Goal: Transaction & Acquisition: Purchase product/service

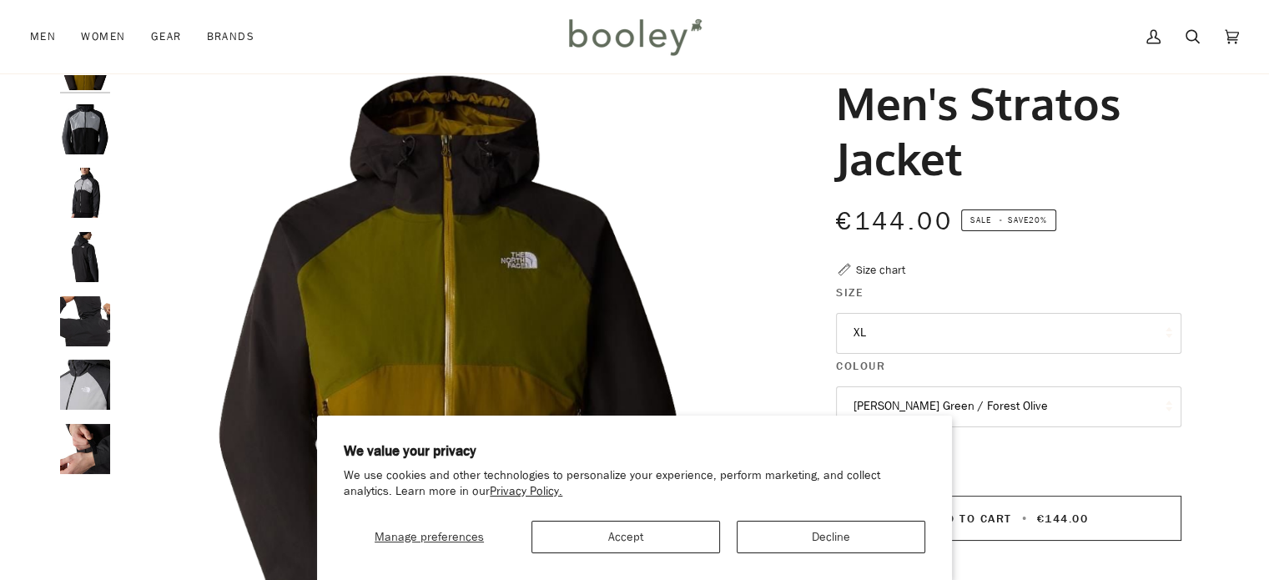
scroll to position [77, 0]
click at [90, 379] on img "The North Face Men's Stratos Jacket TNF Black / Meld Grey / Asphalt Grey - Bool…" at bounding box center [85, 385] width 50 height 50
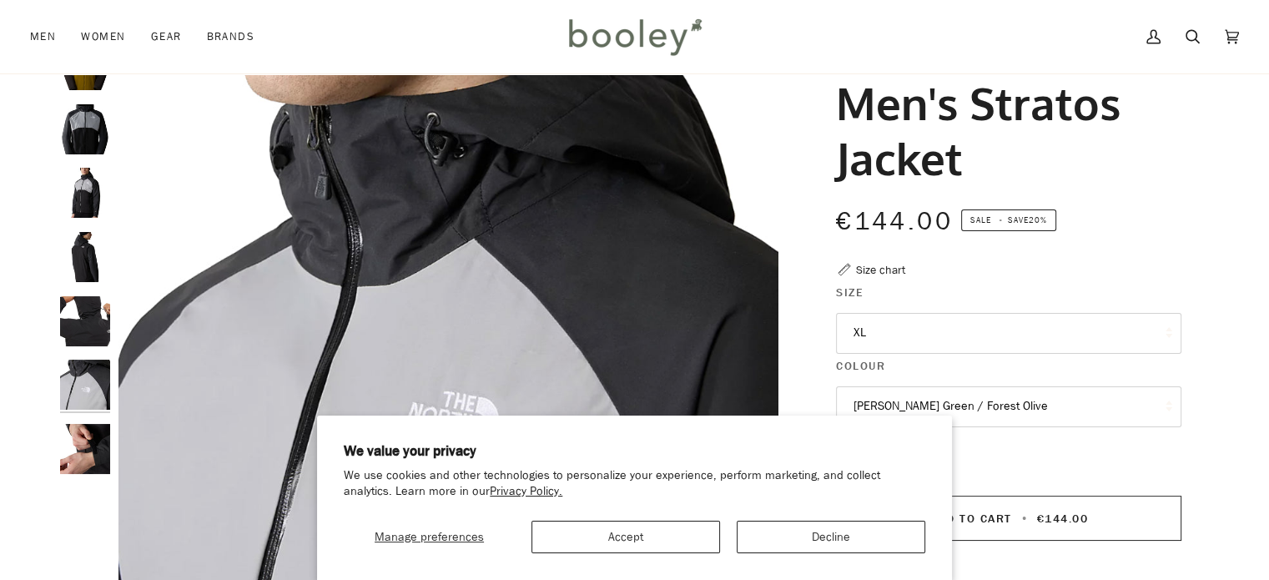
click at [90, 379] on img "The North Face Men's Stratos Jacket TNF Black / Meld Grey / Asphalt Grey - Bool…" at bounding box center [85, 385] width 50 height 50
click at [87, 320] on img "The North Face Men's Stratos Jacket TNF Black / Meld Grey / Asphalt Grey - Bool…" at bounding box center [85, 321] width 50 height 50
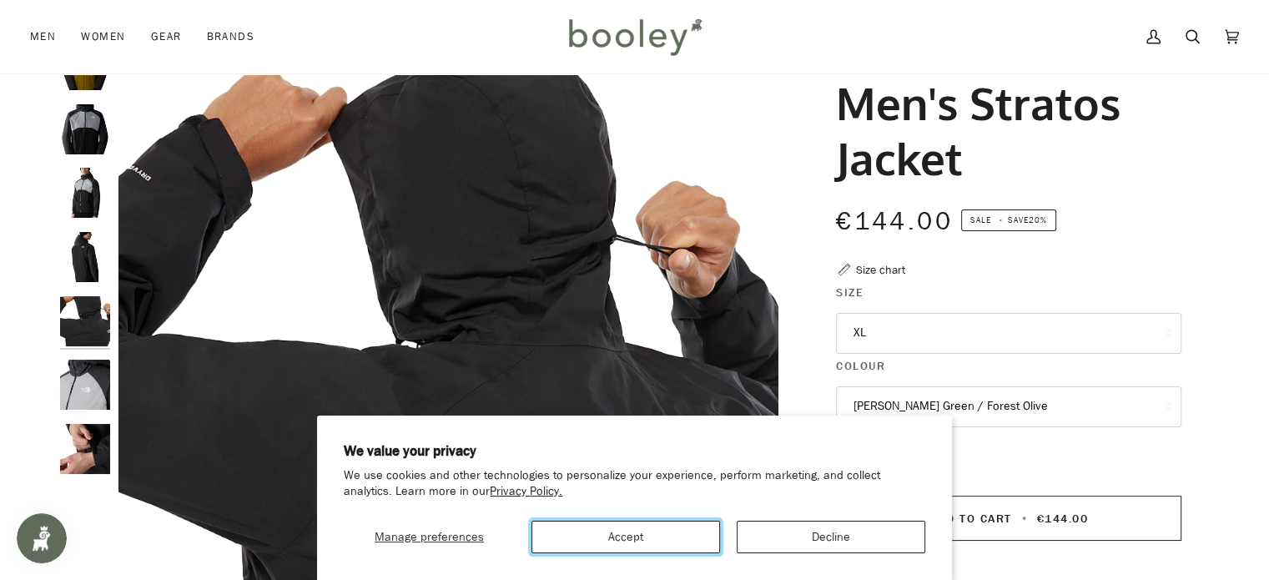
click at [699, 538] on button "Accept" at bounding box center [626, 537] width 189 height 33
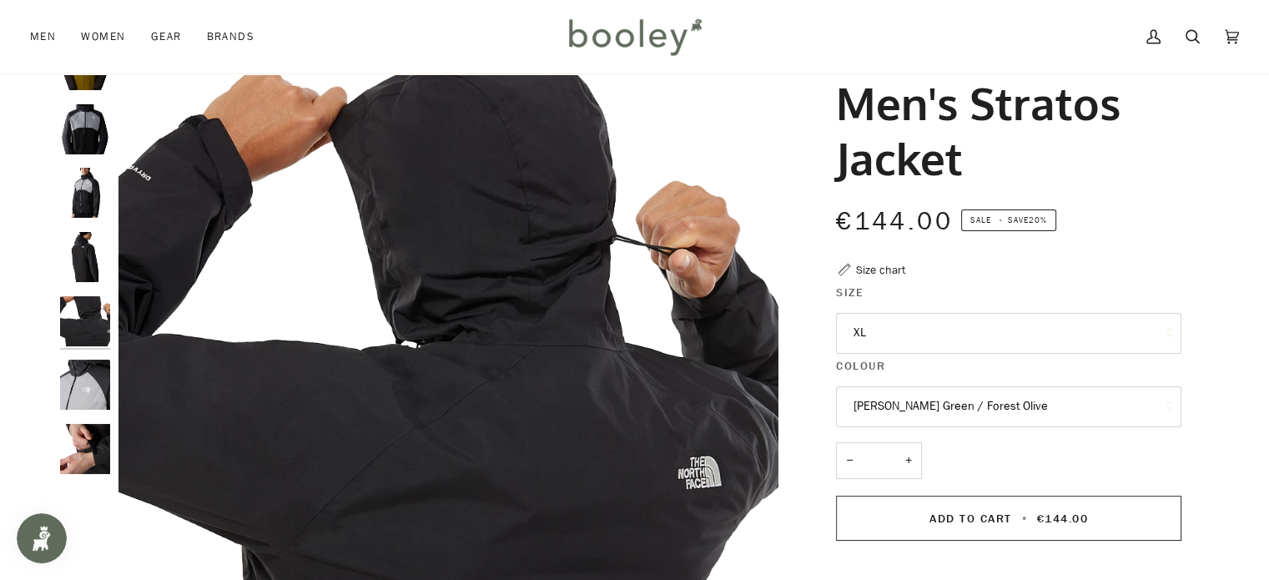
click at [896, 413] on button "Moss Green / Forest Olive" at bounding box center [1009, 406] width 346 height 41
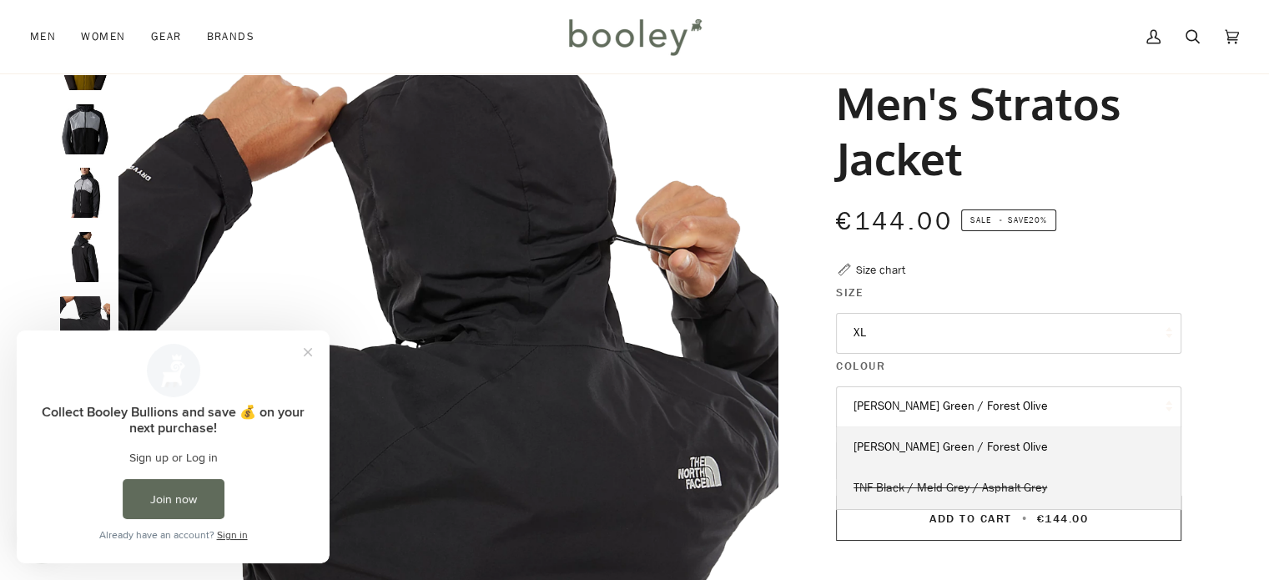
click at [910, 485] on span "TNF Black / Meld Grey / Asphalt Grey" at bounding box center [951, 488] width 194 height 16
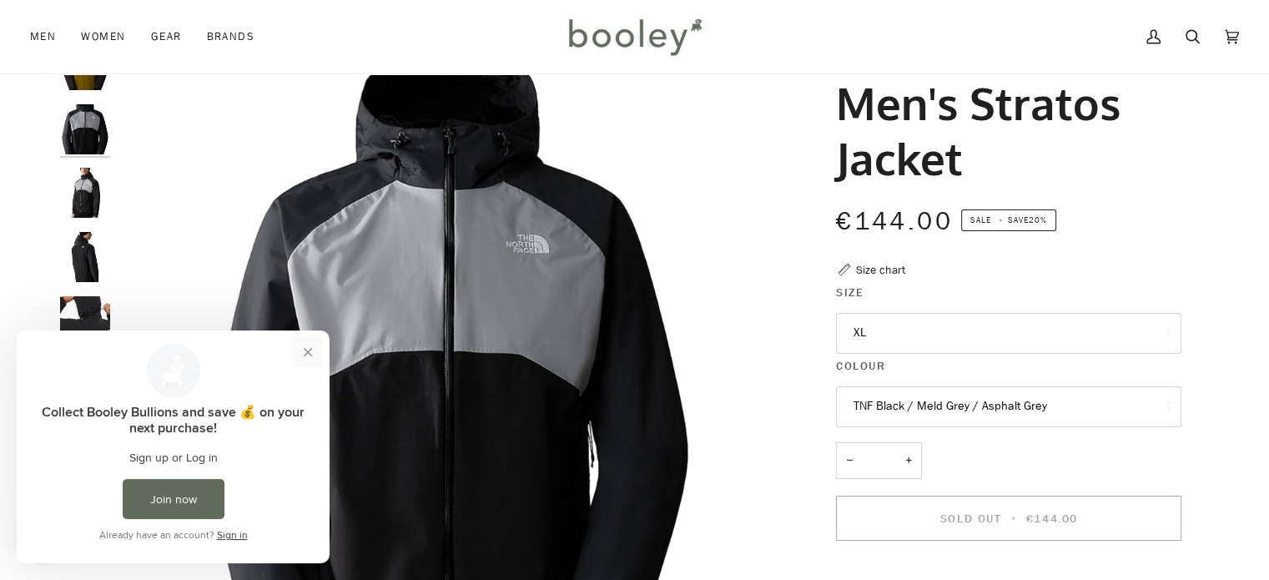
click at [314, 349] on button "Close prompt" at bounding box center [308, 352] width 30 height 30
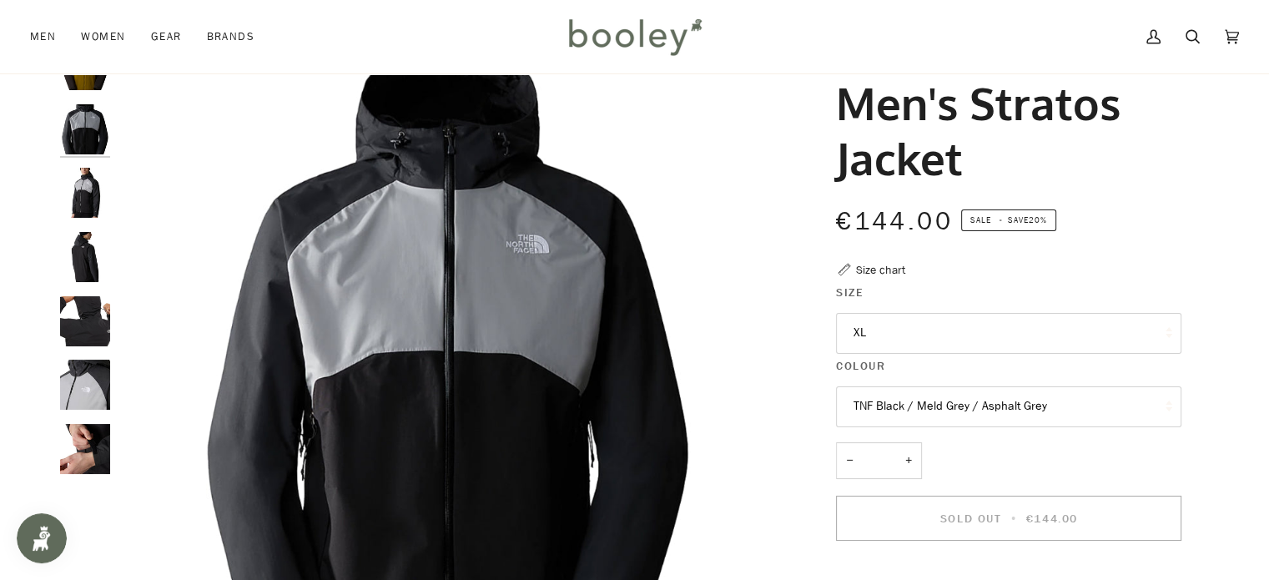
click at [80, 447] on img "The North Face Men's Stratos Jacket TNF Black / Meld Grey / Asphalt Grey - Bool…" at bounding box center [85, 449] width 50 height 50
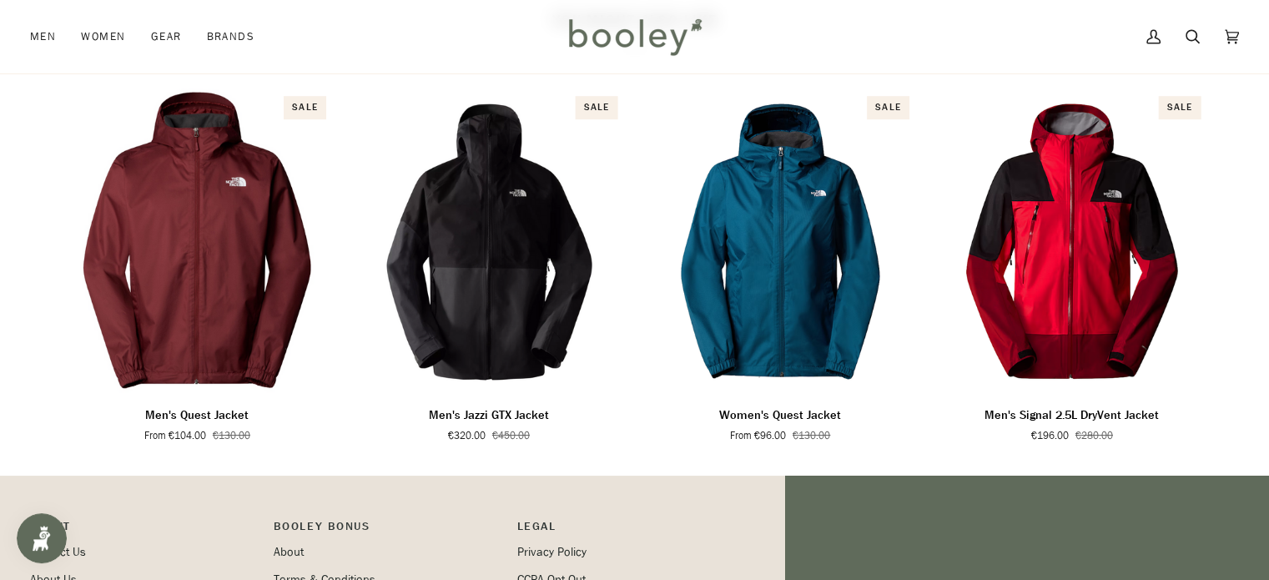
scroll to position [1031, 0]
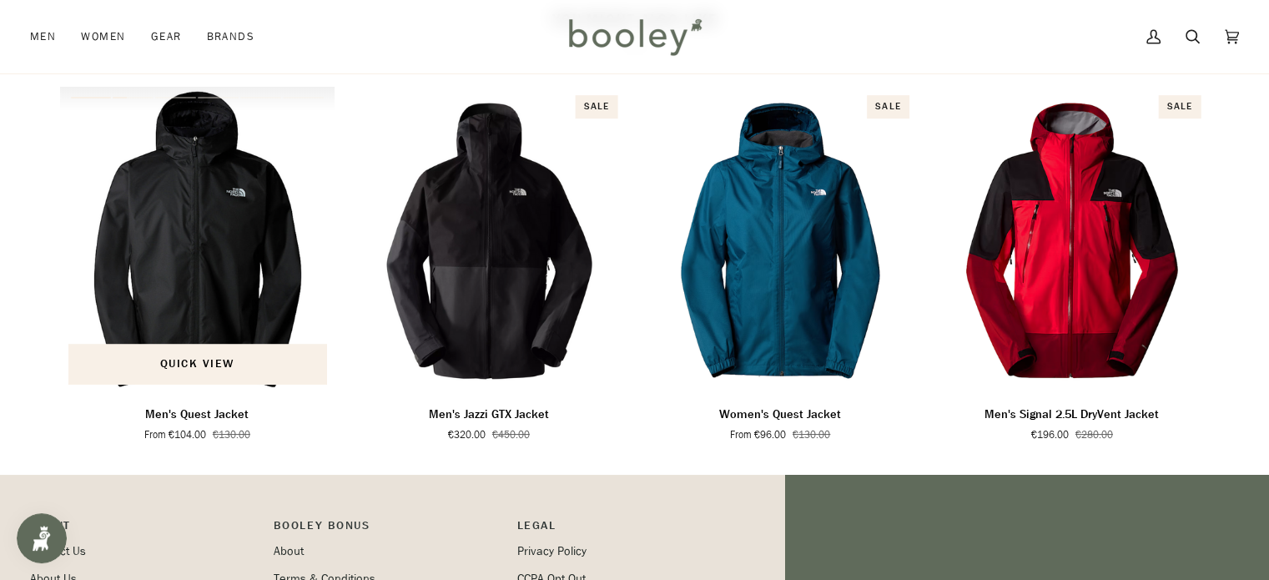
click at [248, 291] on img "Men's Quest Jacket" at bounding box center [197, 239] width 275 height 305
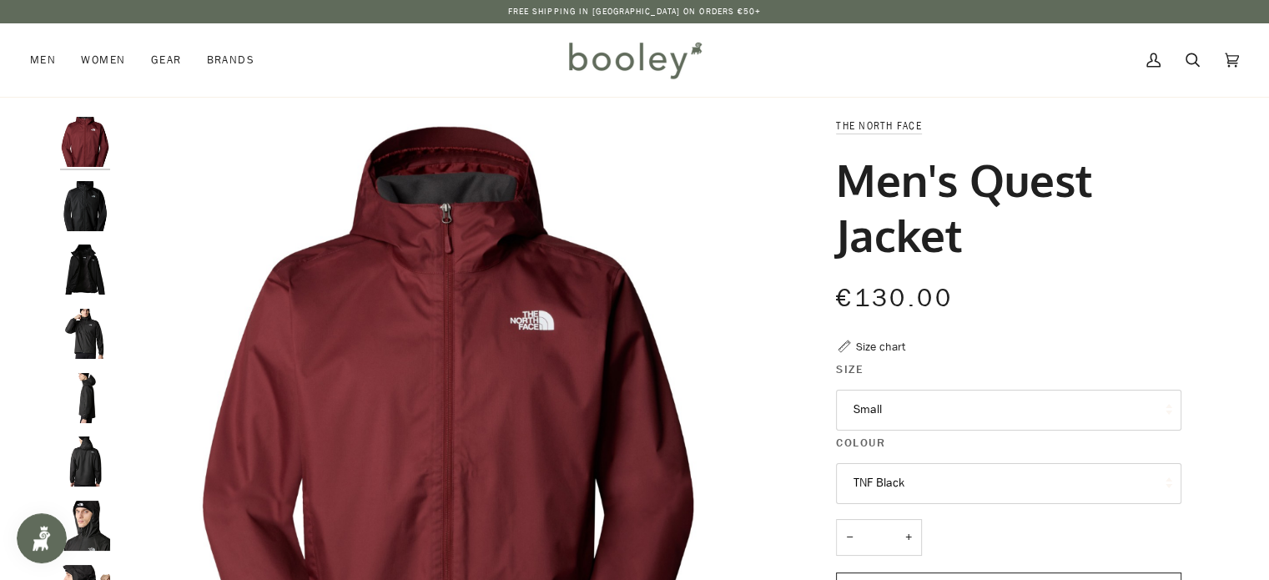
click at [925, 481] on button "TNF Black" at bounding box center [1009, 483] width 346 height 41
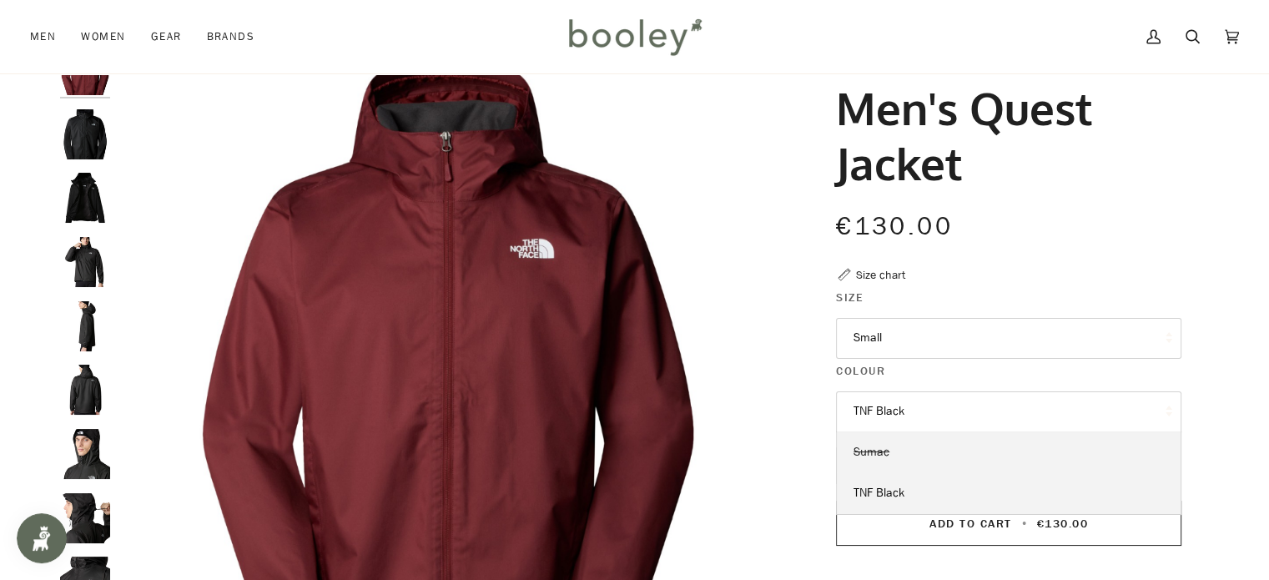
scroll to position [87, 0]
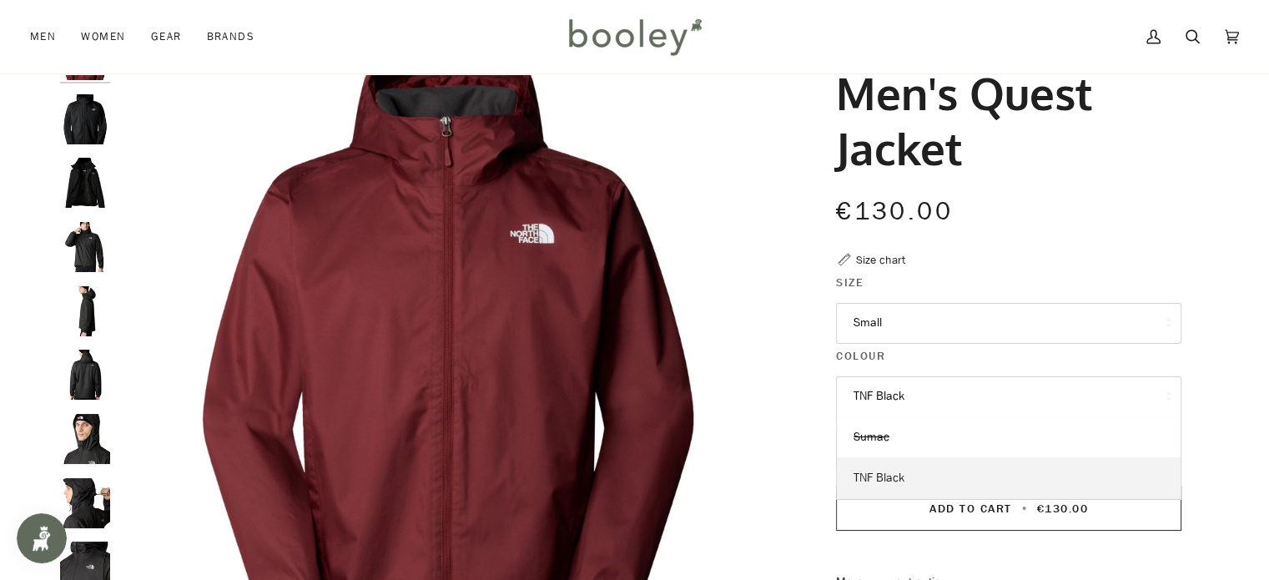
click at [916, 479] on link "TNF Black" at bounding box center [1009, 478] width 344 height 42
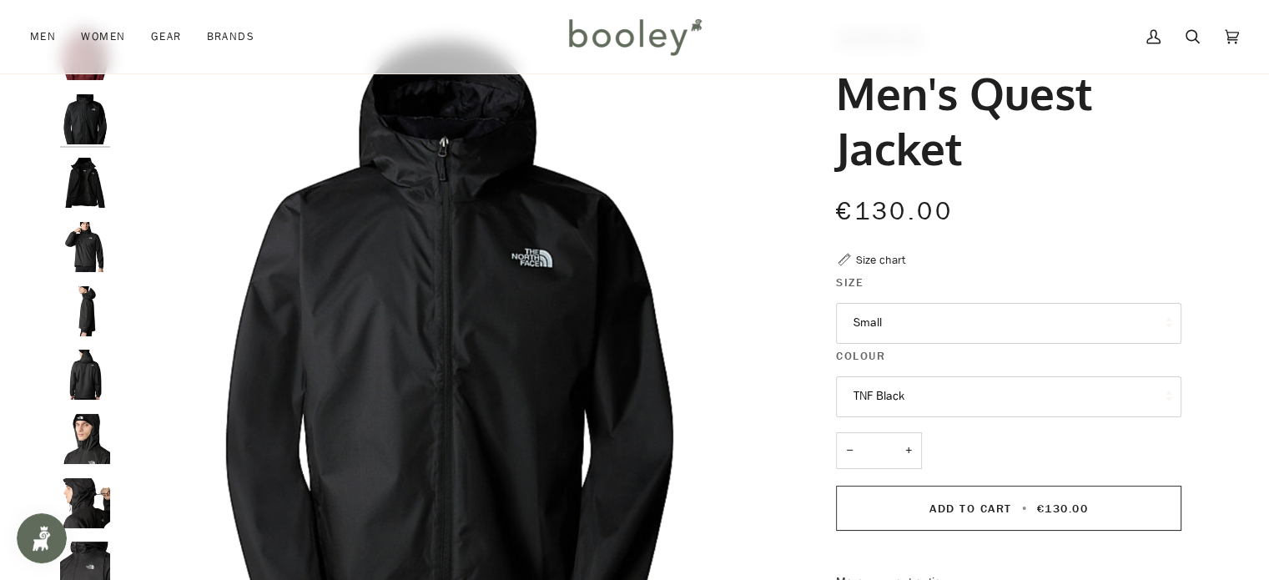
scroll to position [174, 0]
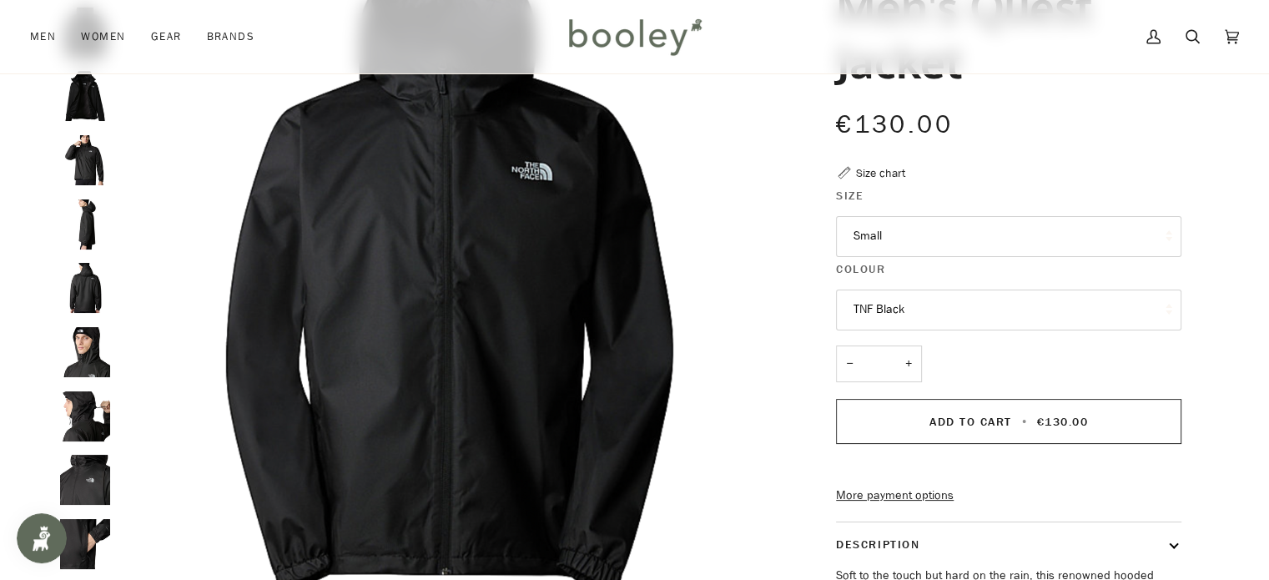
click at [88, 206] on img "The North Face Men's Quest Jacket TNF Black - Booley Galway" at bounding box center [85, 224] width 50 height 50
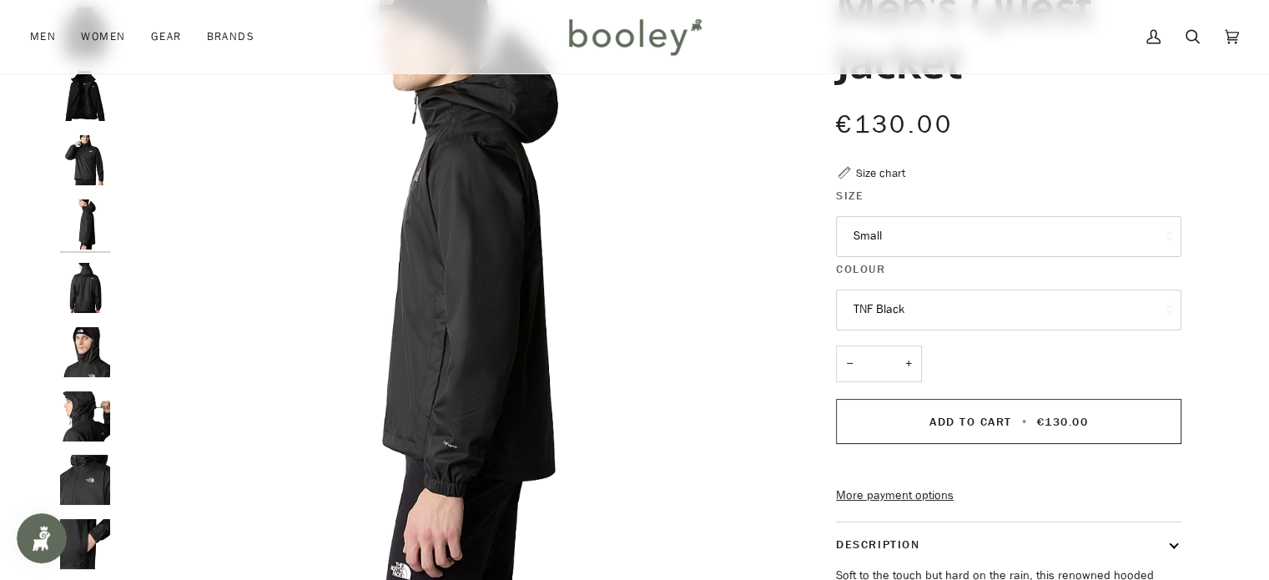
click at [97, 154] on img "The North Face Men's Quest Jacket TNF Black - Booley Galway" at bounding box center [85, 160] width 50 height 50
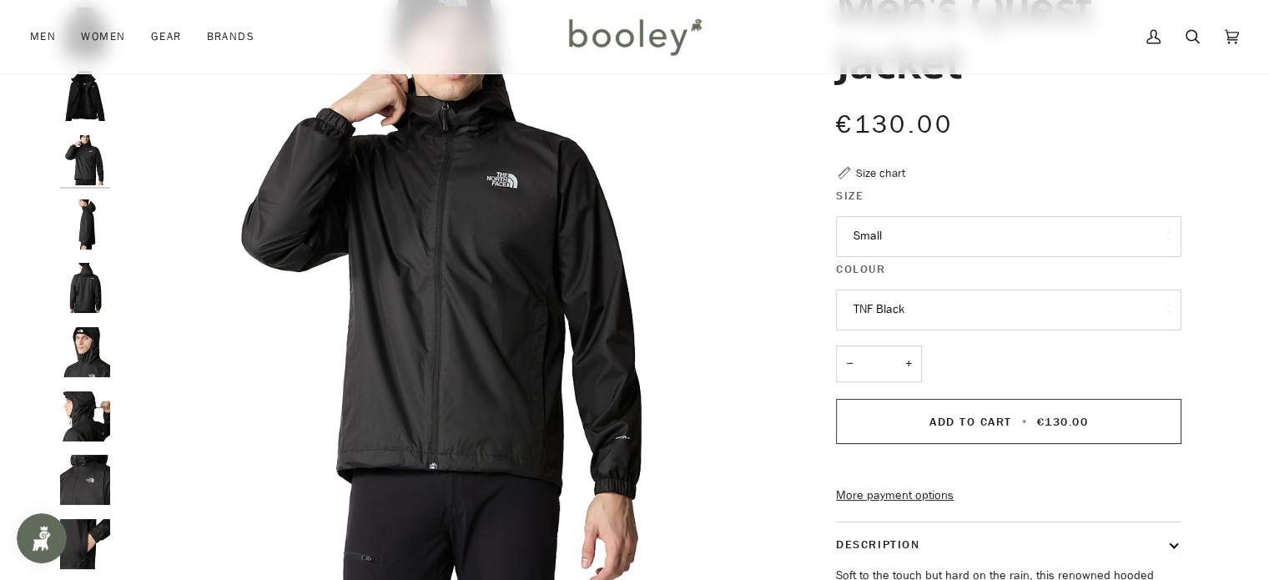
click at [98, 223] on img "The North Face Men's Quest Jacket TNF Black - Booley Galway" at bounding box center [85, 224] width 50 height 50
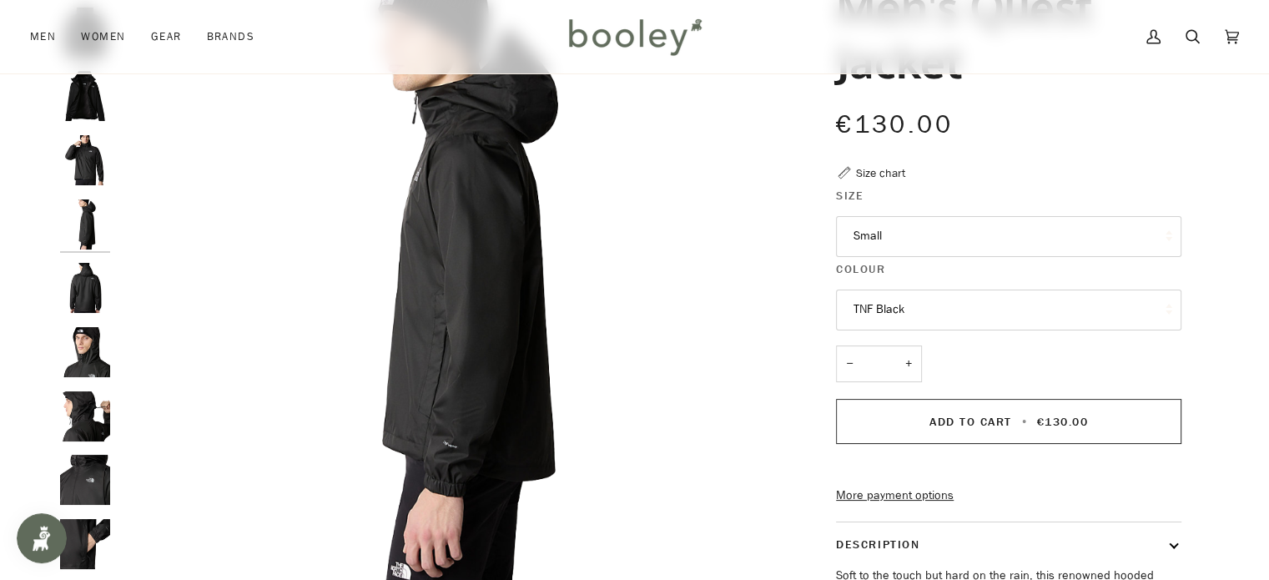
click at [94, 147] on img "The North Face Men's Quest Jacket TNF Black - Booley Galway" at bounding box center [85, 160] width 50 height 50
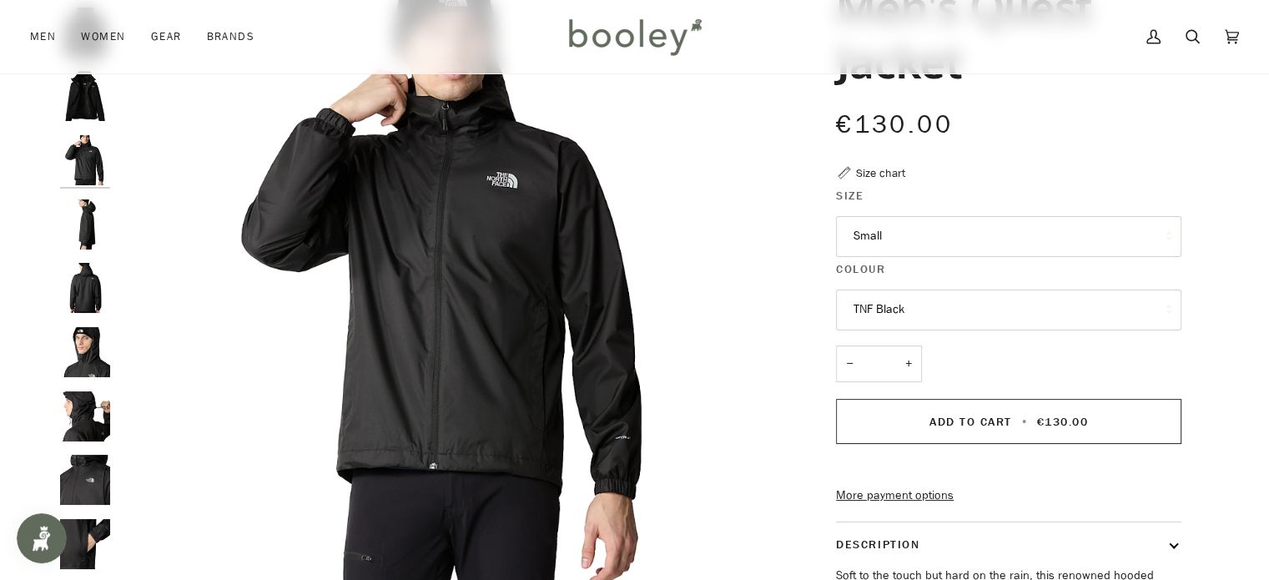
click at [93, 300] on img "The North Face Men's Quest Jacket TNF Black - Booley Galway" at bounding box center [85, 288] width 50 height 50
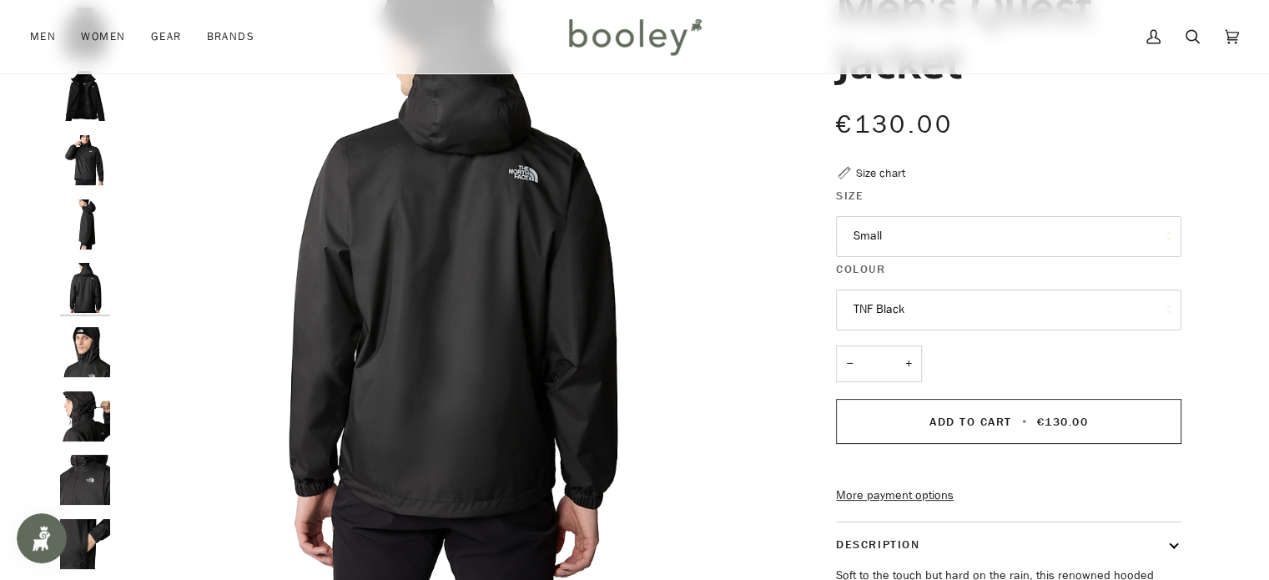
click at [97, 349] on img "The North Face Men's Quest Jacket TNF Black - Booley Galway" at bounding box center [85, 352] width 50 height 50
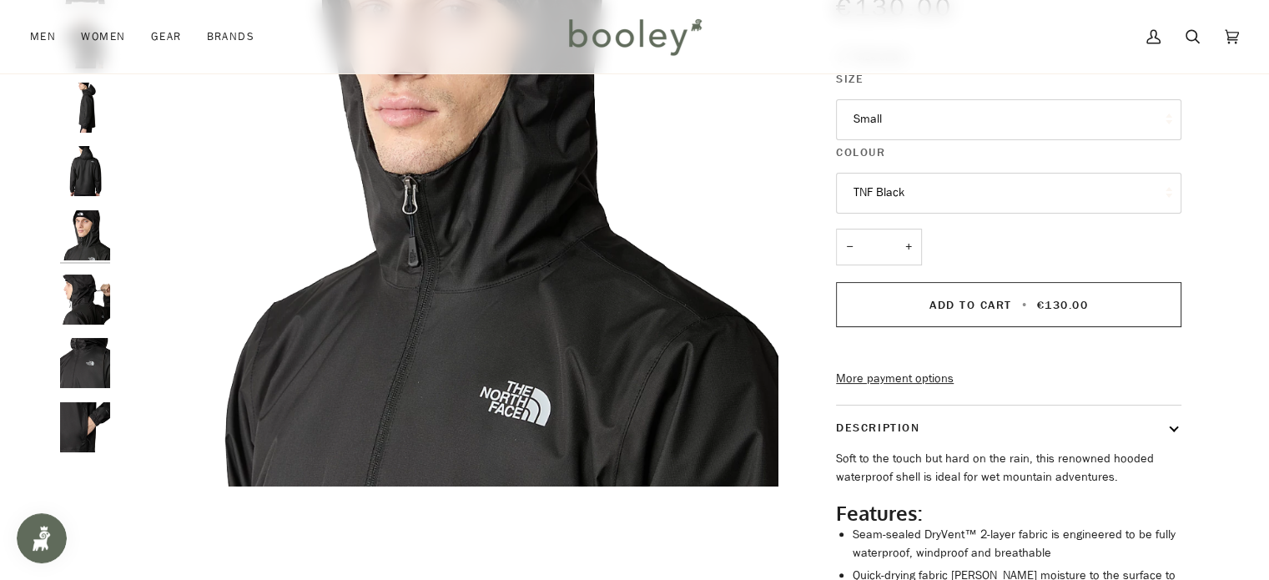
scroll to position [290, 0]
click at [97, 349] on img "The North Face Men's Quest Jacket TNF Black - Booley Galway" at bounding box center [85, 363] width 50 height 50
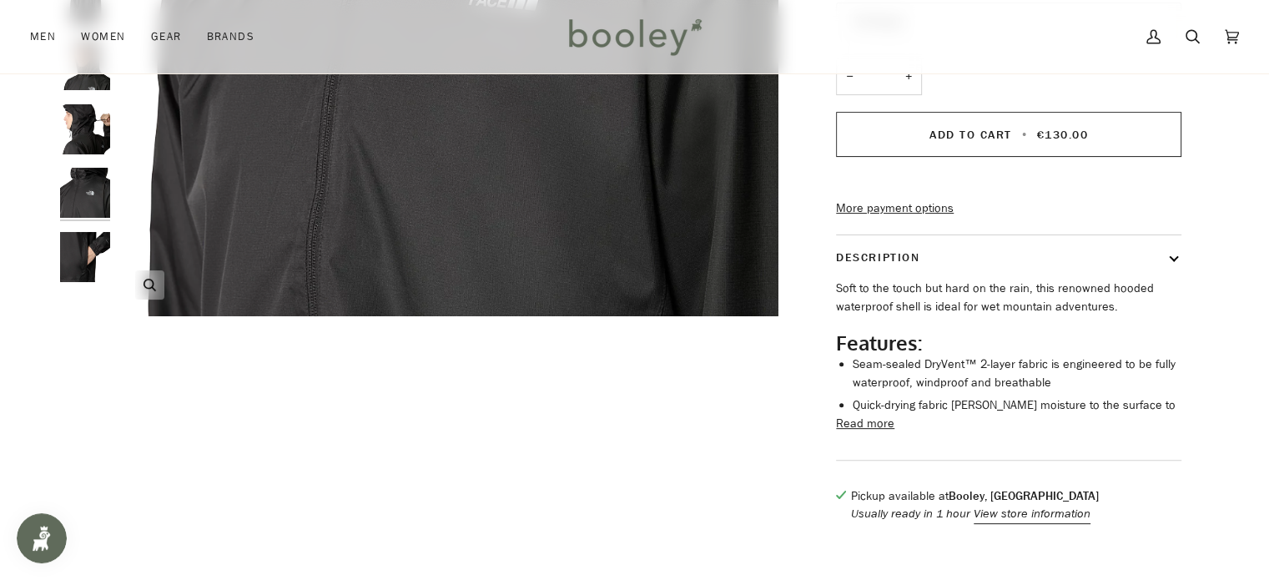
scroll to position [180, 0]
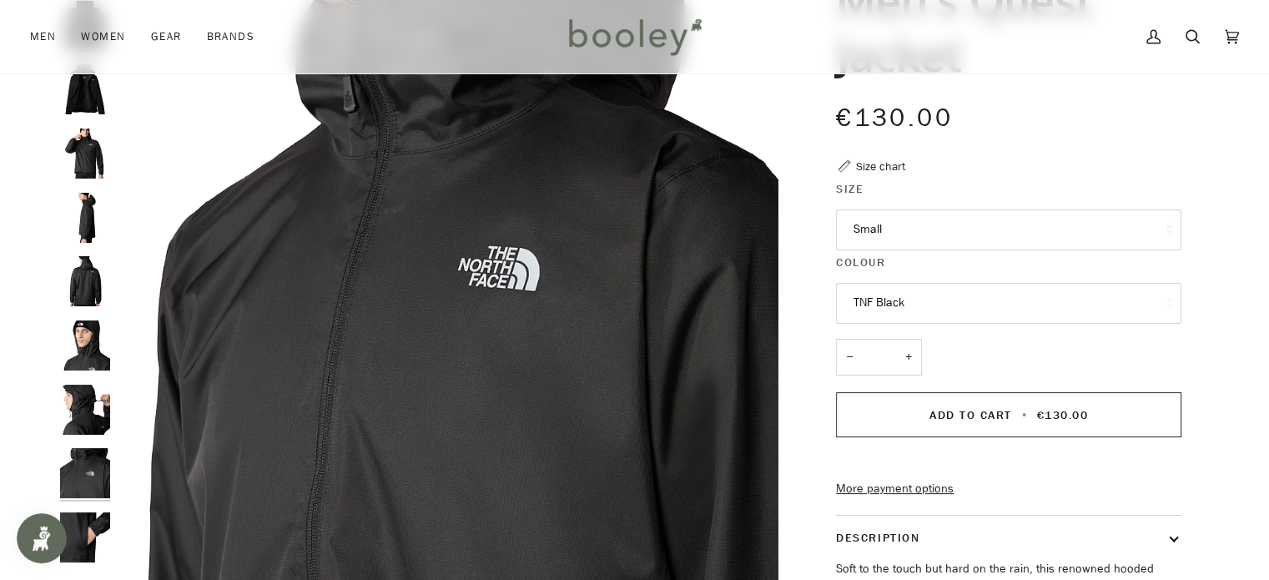
click at [914, 249] on button "Small" at bounding box center [1009, 229] width 346 height 41
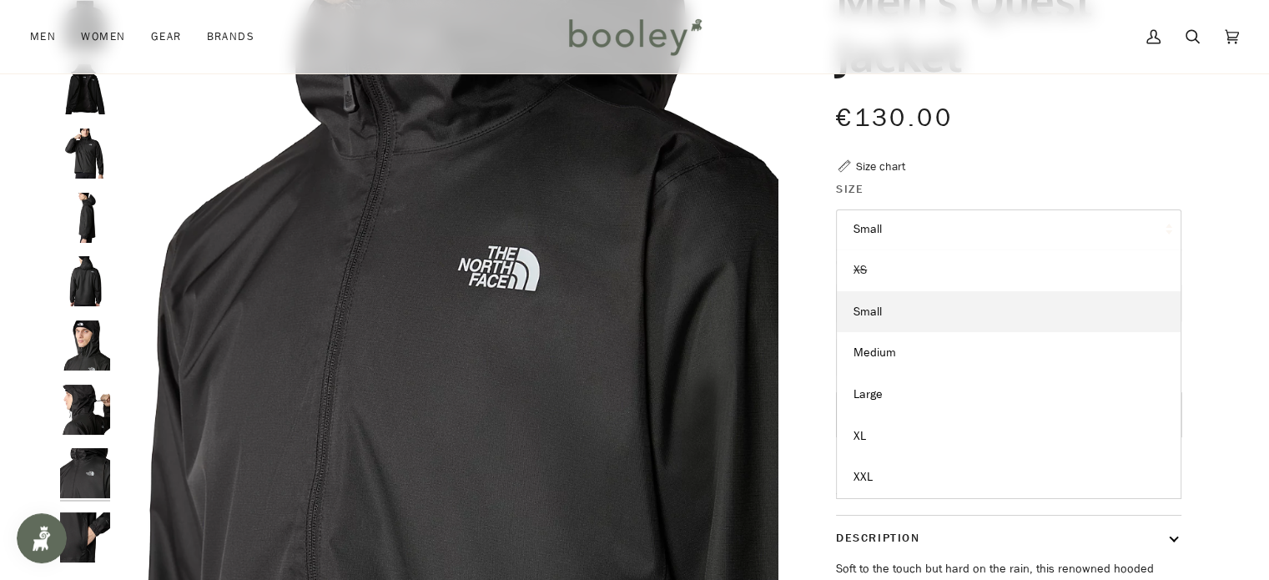
click at [914, 250] on link "XS" at bounding box center [1009, 271] width 344 height 42
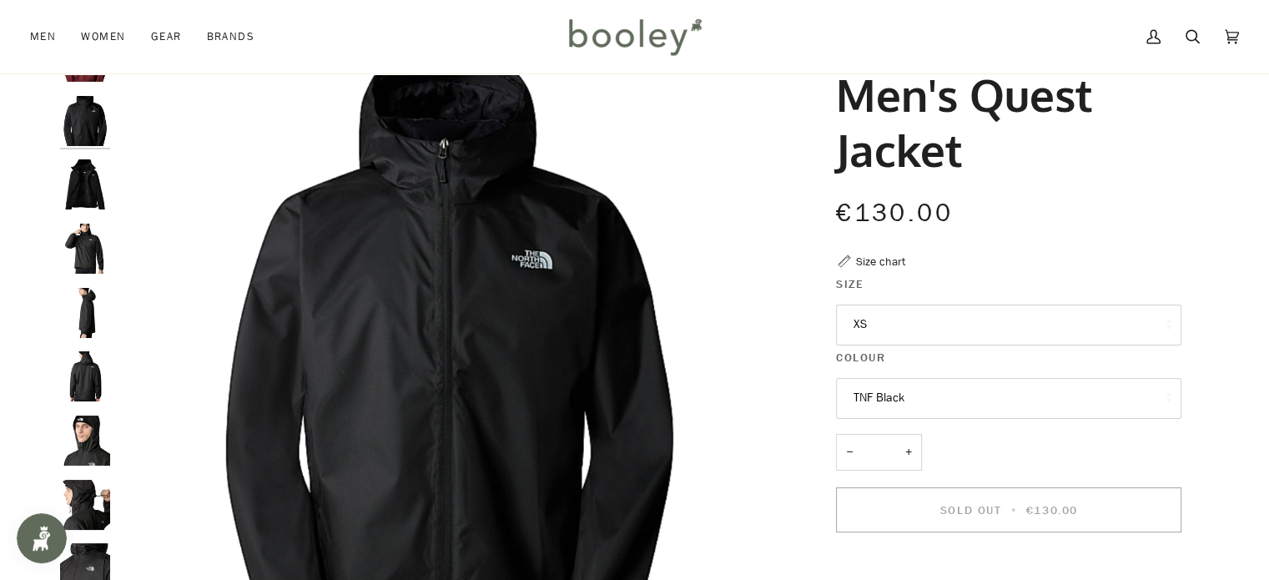
scroll to position [83, 0]
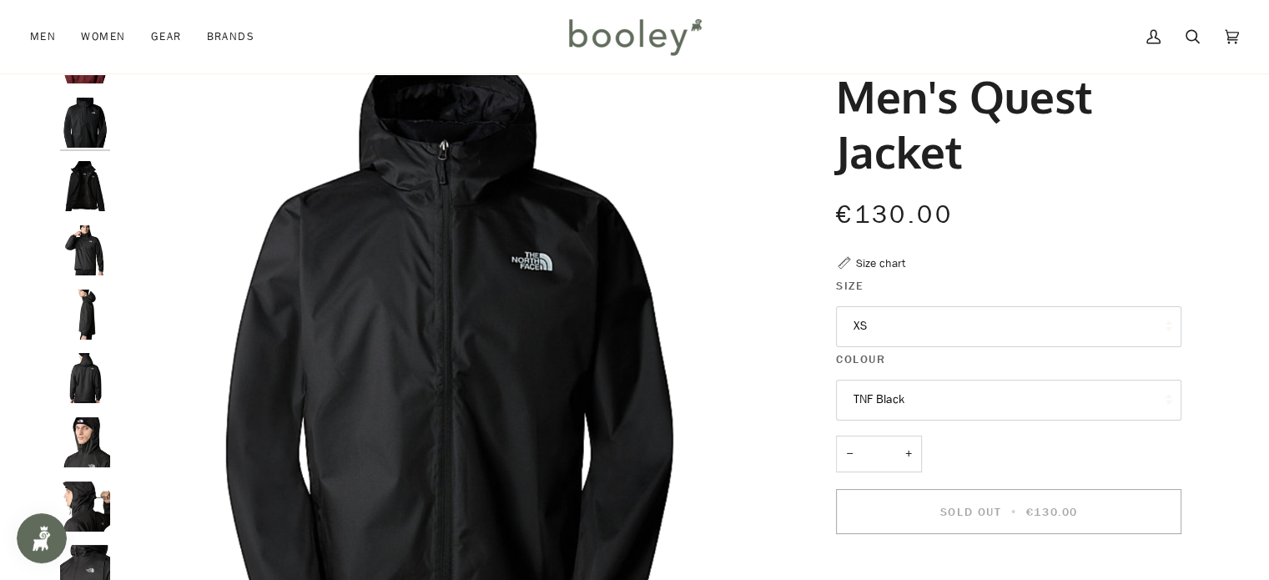
click at [900, 302] on fieldset "Size XS XS Small Medium Large XL" at bounding box center [1009, 313] width 346 height 73
click at [901, 331] on button "XS" at bounding box center [1009, 326] width 346 height 41
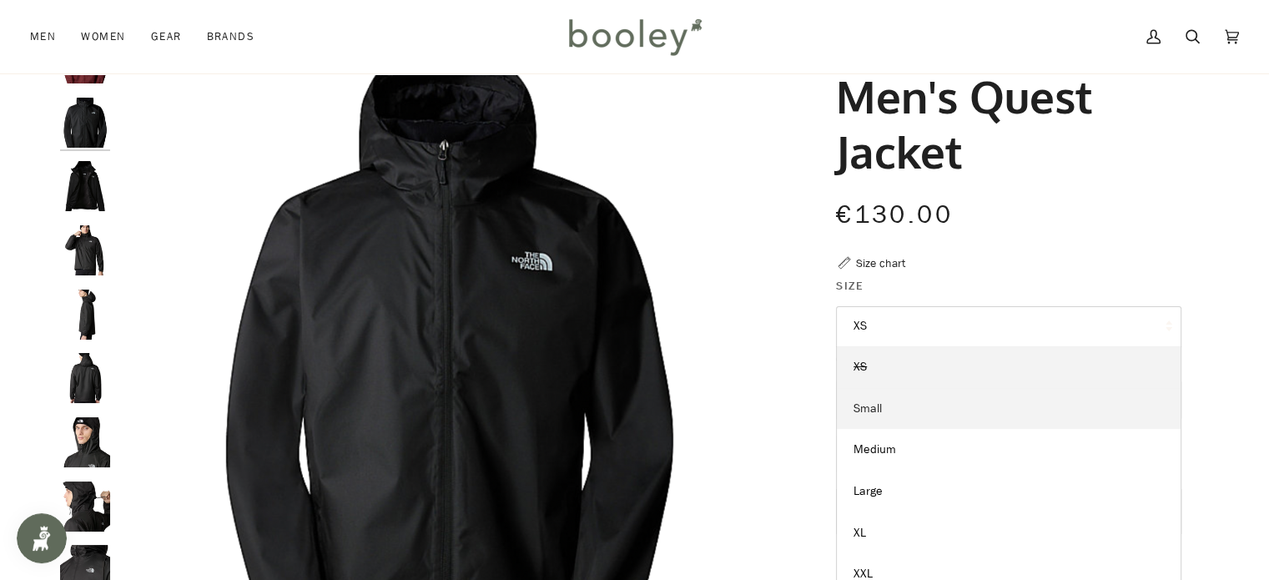
click at [886, 416] on link "Small" at bounding box center [1009, 409] width 344 height 42
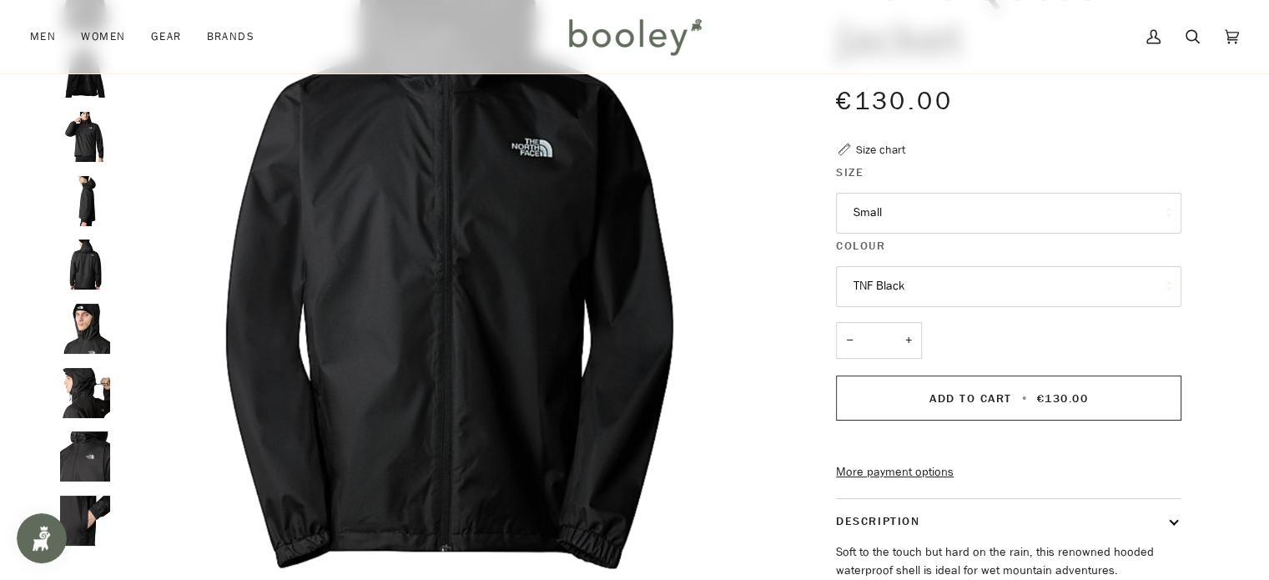
scroll to position [207, 0]
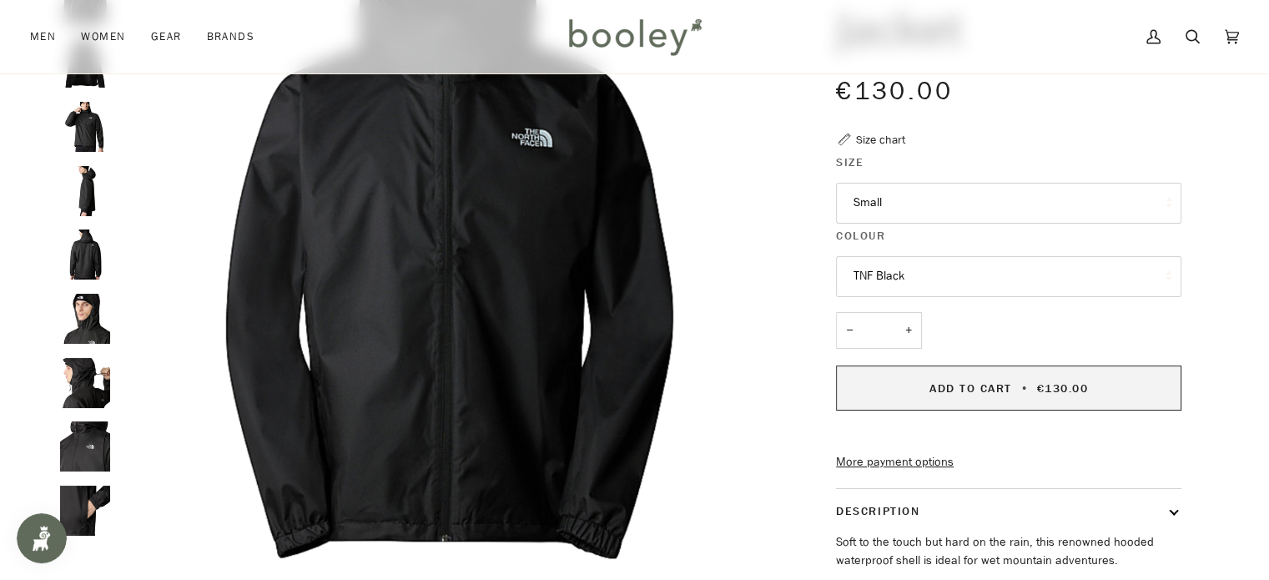
click at [924, 387] on button "Add to Cart • €130.00" at bounding box center [1009, 388] width 346 height 45
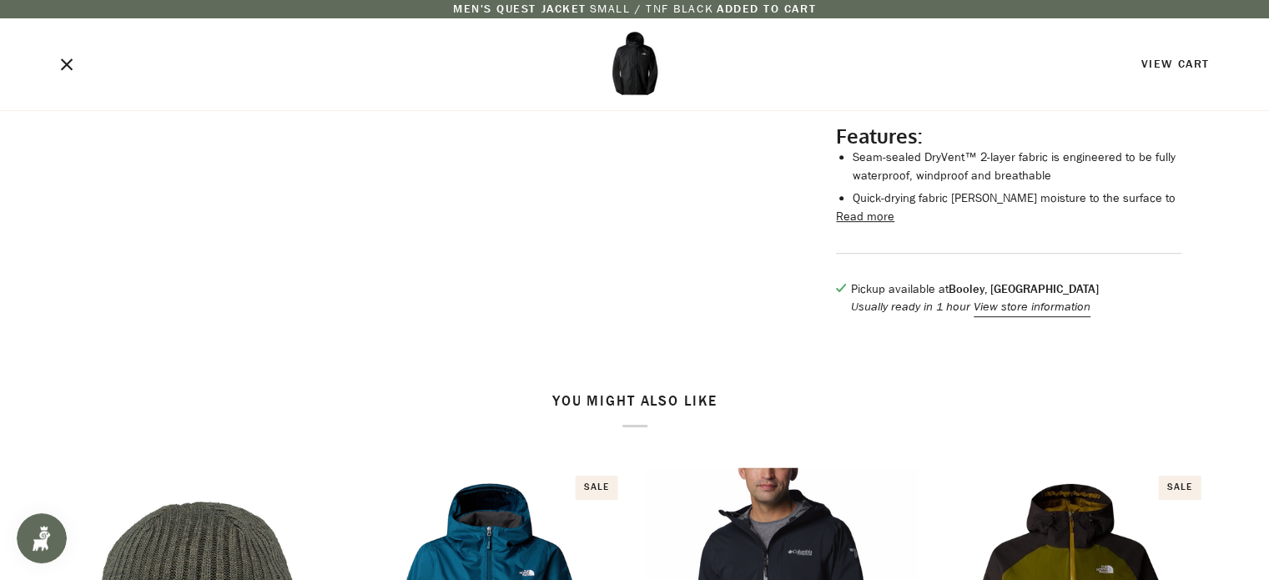
scroll to position [664, 0]
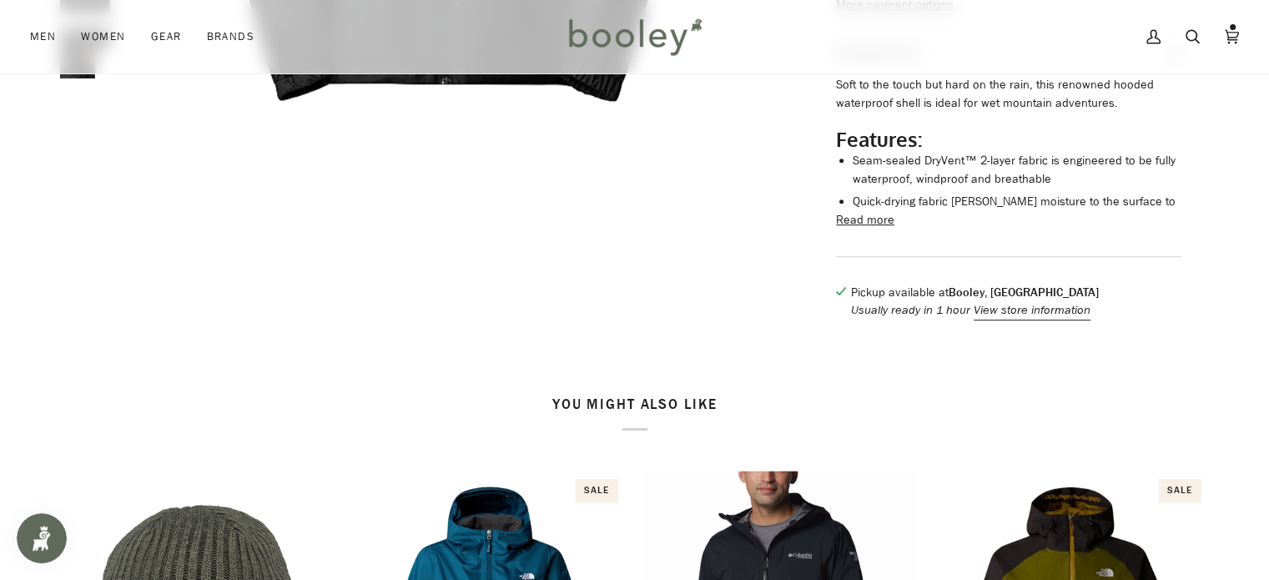
click at [871, 230] on button "Read more" at bounding box center [865, 220] width 58 height 18
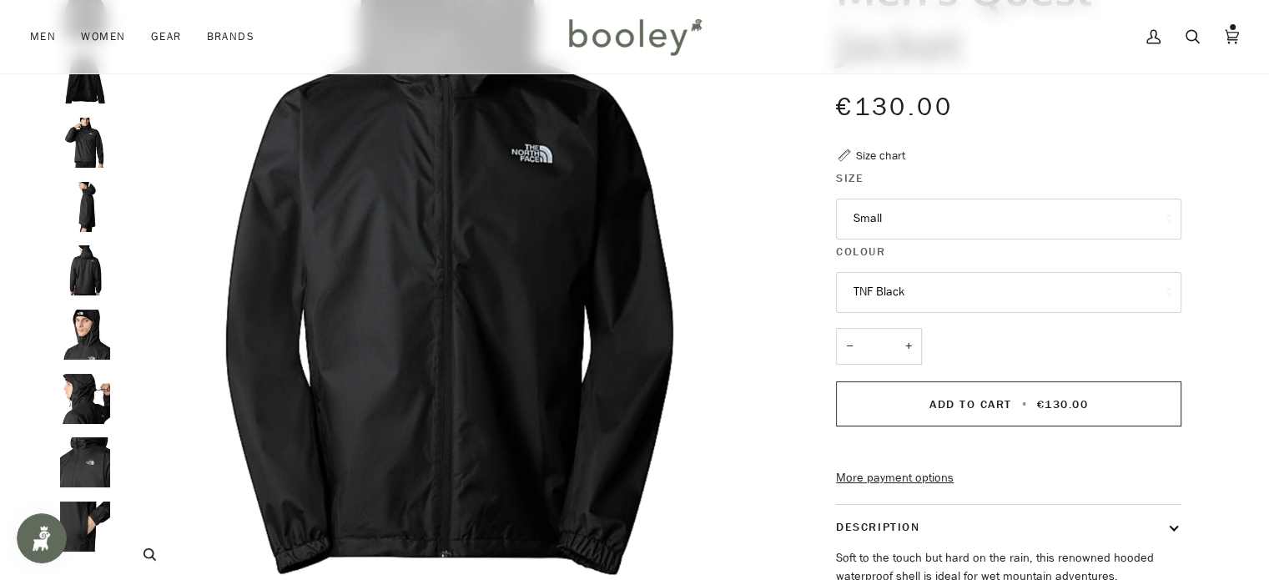
scroll to position [189, 0]
